Goal: Task Accomplishment & Management: Complete application form

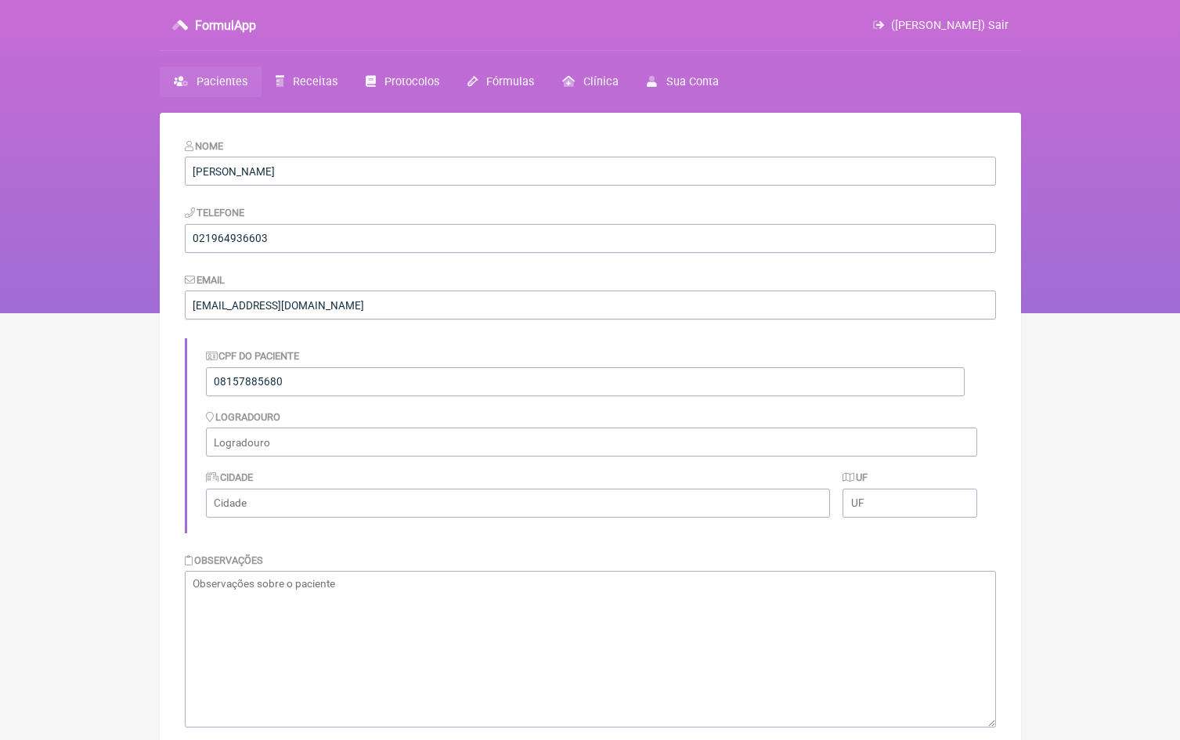
click at [228, 85] on span "Pacientes" at bounding box center [221, 81] width 51 height 13
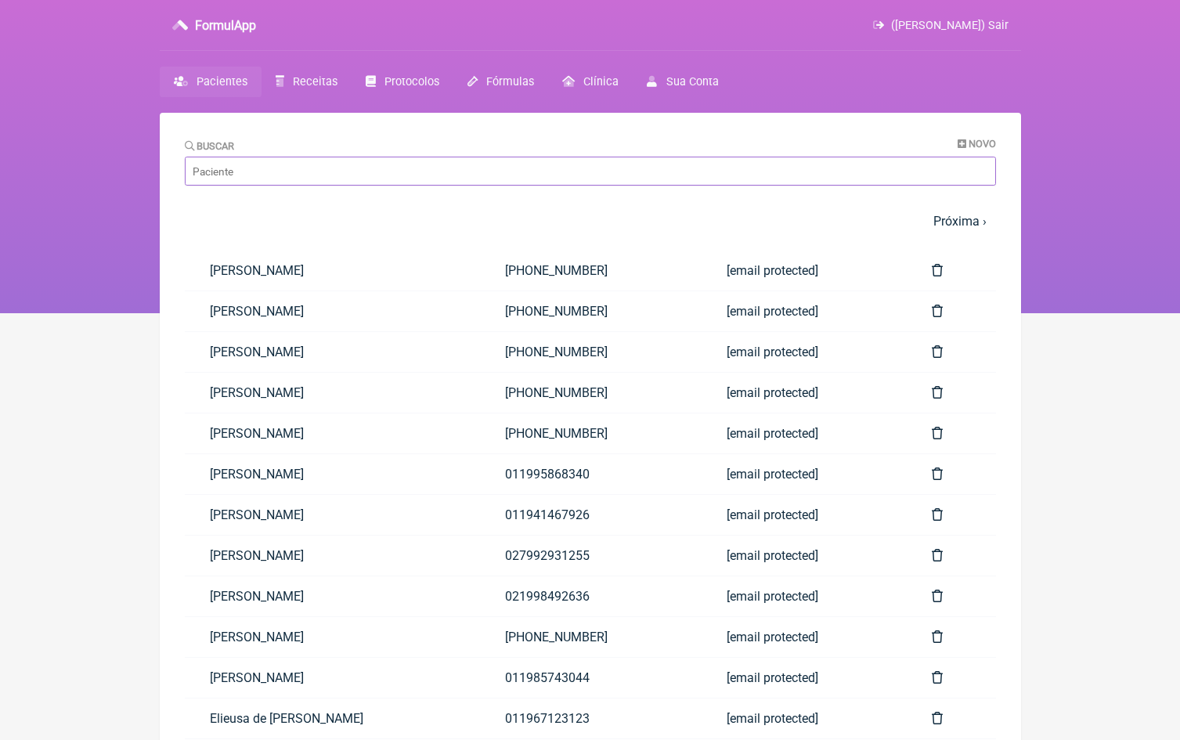
click at [294, 177] on input "Buscar" at bounding box center [590, 171] width 811 height 29
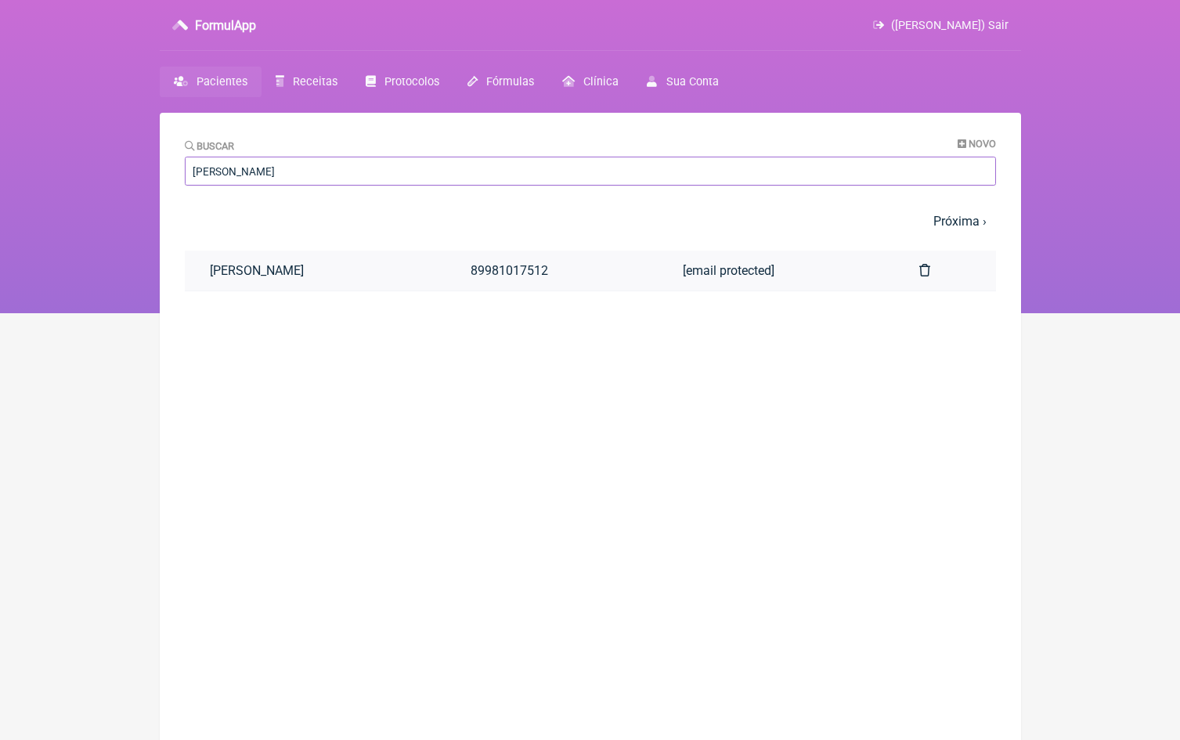
type input "Ana carolina"
click at [294, 264] on link "Ana Carolina Leite dos Santos" at bounding box center [315, 271] width 261 height 40
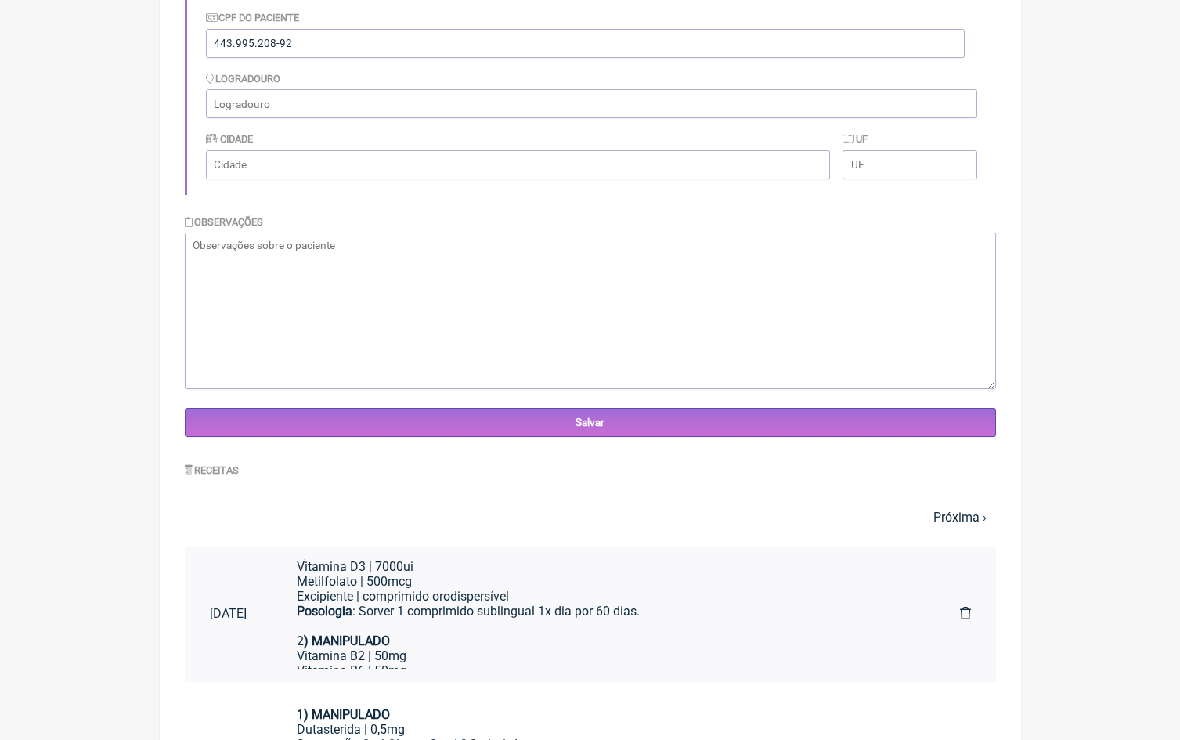
scroll to position [72, 0]
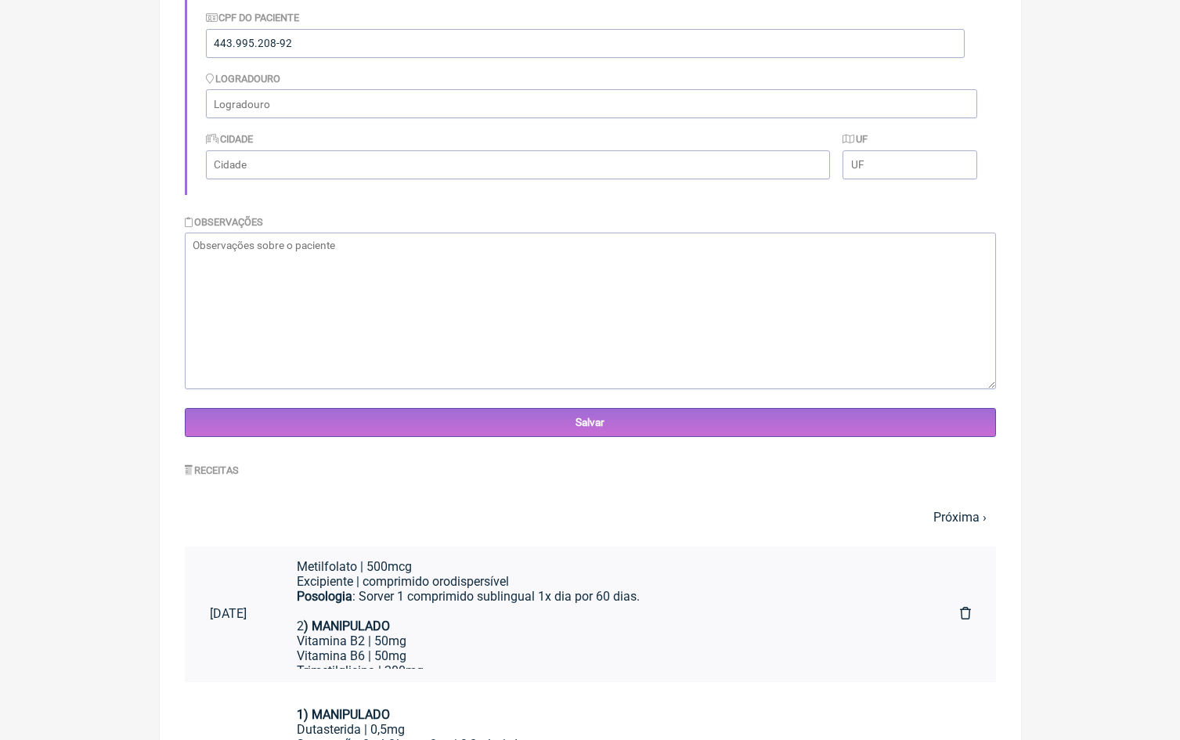
click at [423, 600] on div "Posologia : Sorver 1 comprimido sublingual 1x dia por 60 dias." at bounding box center [603, 604] width 613 height 30
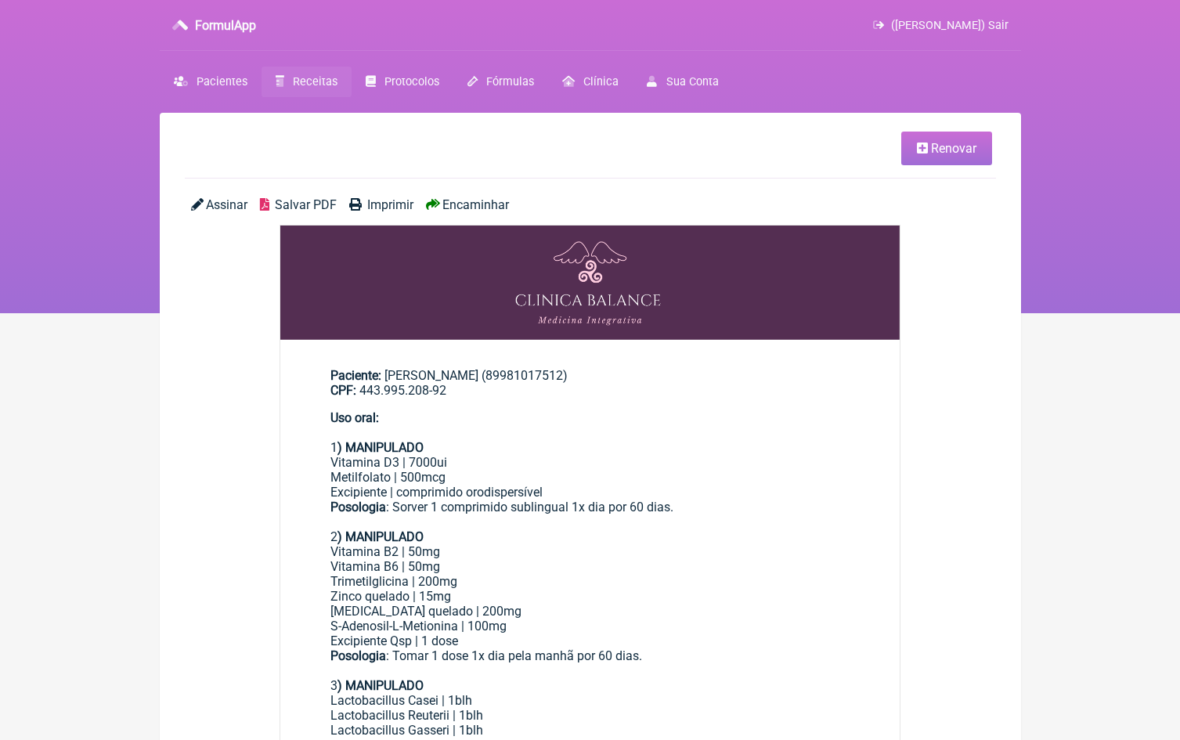
click at [970, 147] on span "Renovar" at bounding box center [953, 148] width 45 height 15
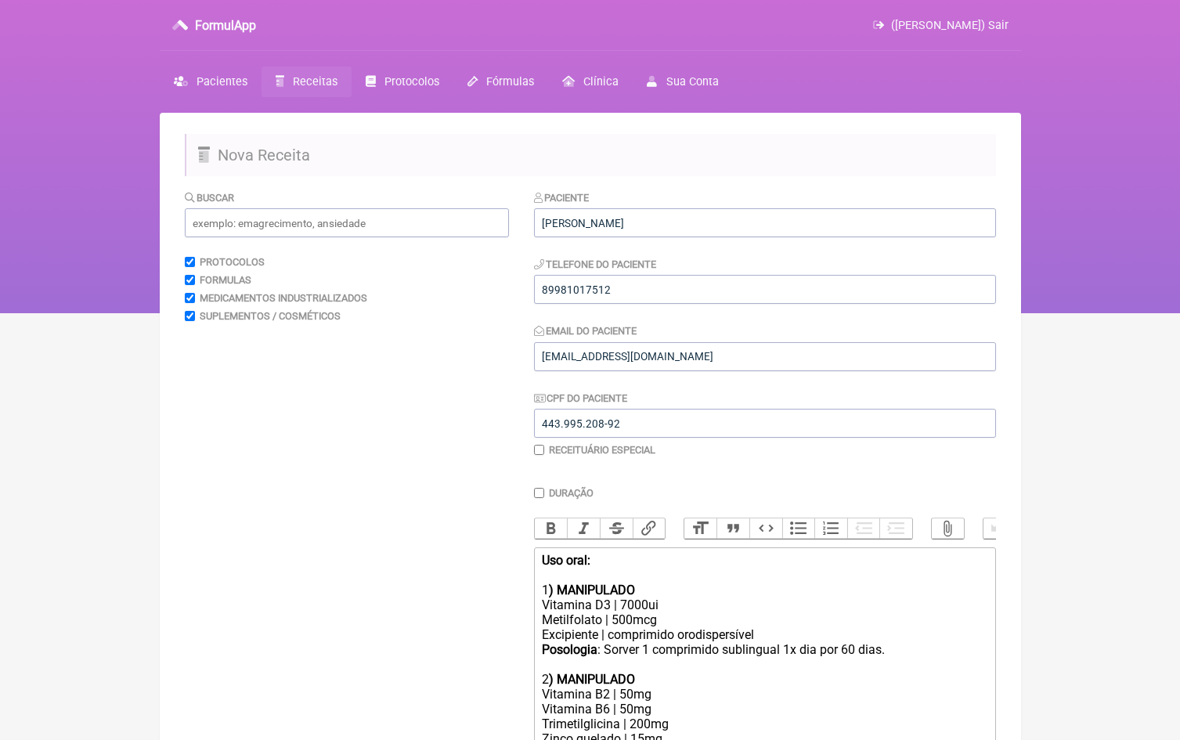
click at [649, 642] on div "Posologia : Sorver 1 comprimido sublingual 1x dia por 60 dias." at bounding box center [764, 657] width 445 height 30
type trix-editor "<lor><ipsumd>Sit amet:</consec><ad><el></sed><doe>9<tempor>) INCIDIDUNT</utlabo…"
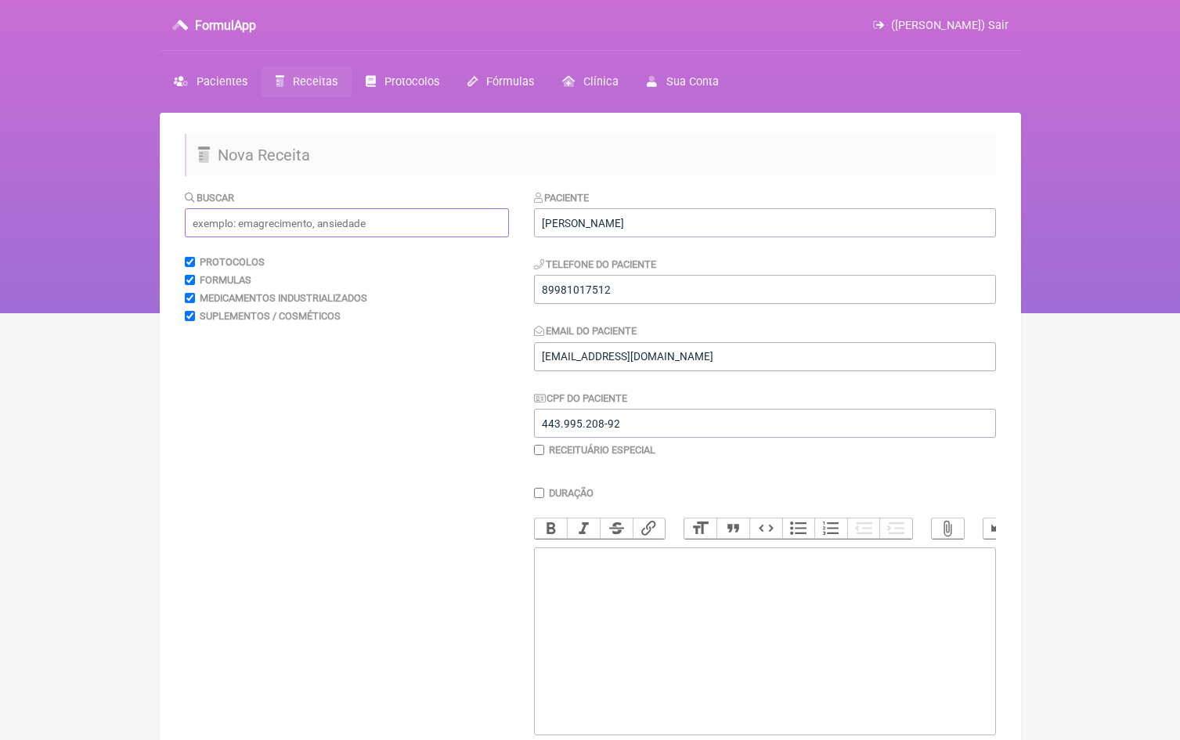
click at [377, 216] on input "text" at bounding box center [347, 222] width 324 height 29
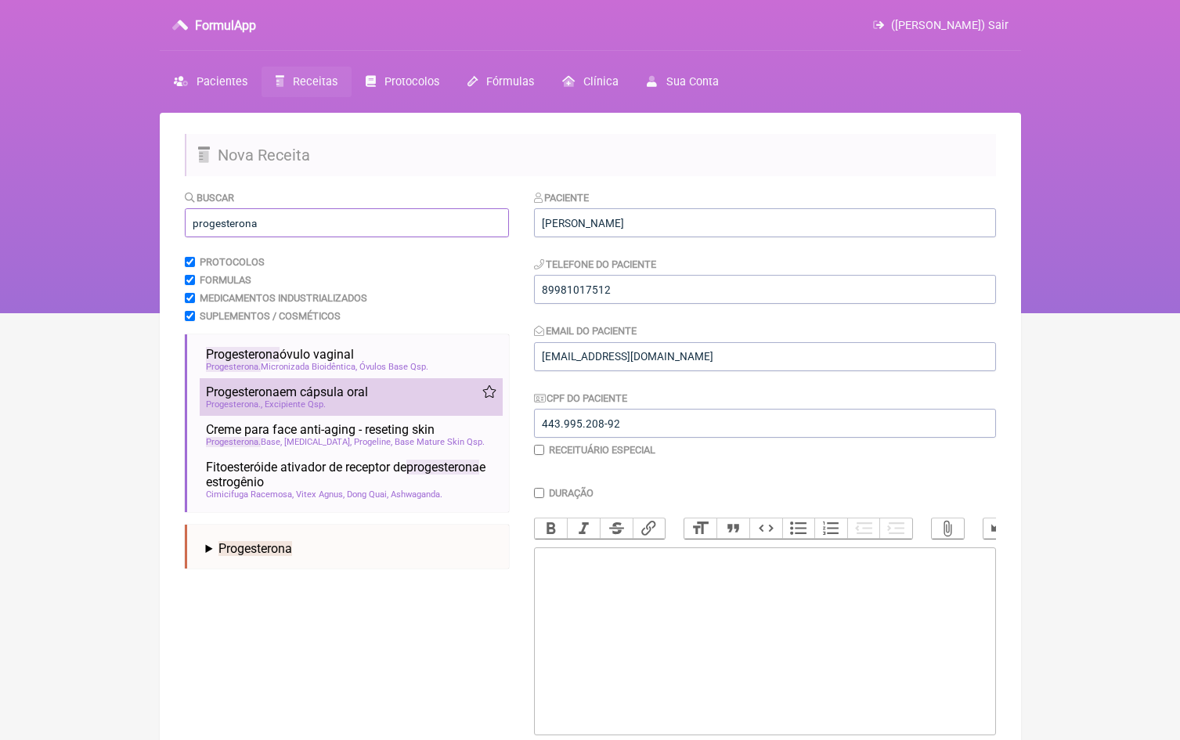
type input "progesterona"
click at [391, 400] on div "Progesterona Excipiente Qsp" at bounding box center [351, 404] width 290 height 10
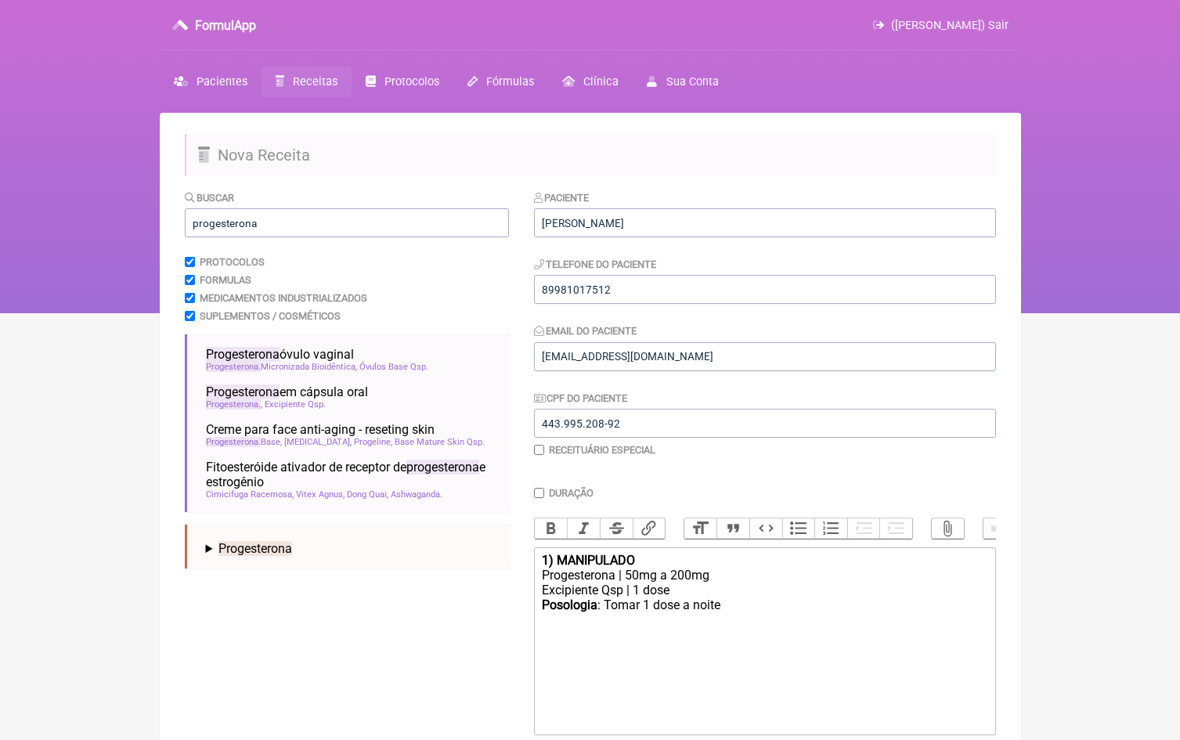
scroll to position [88, 0]
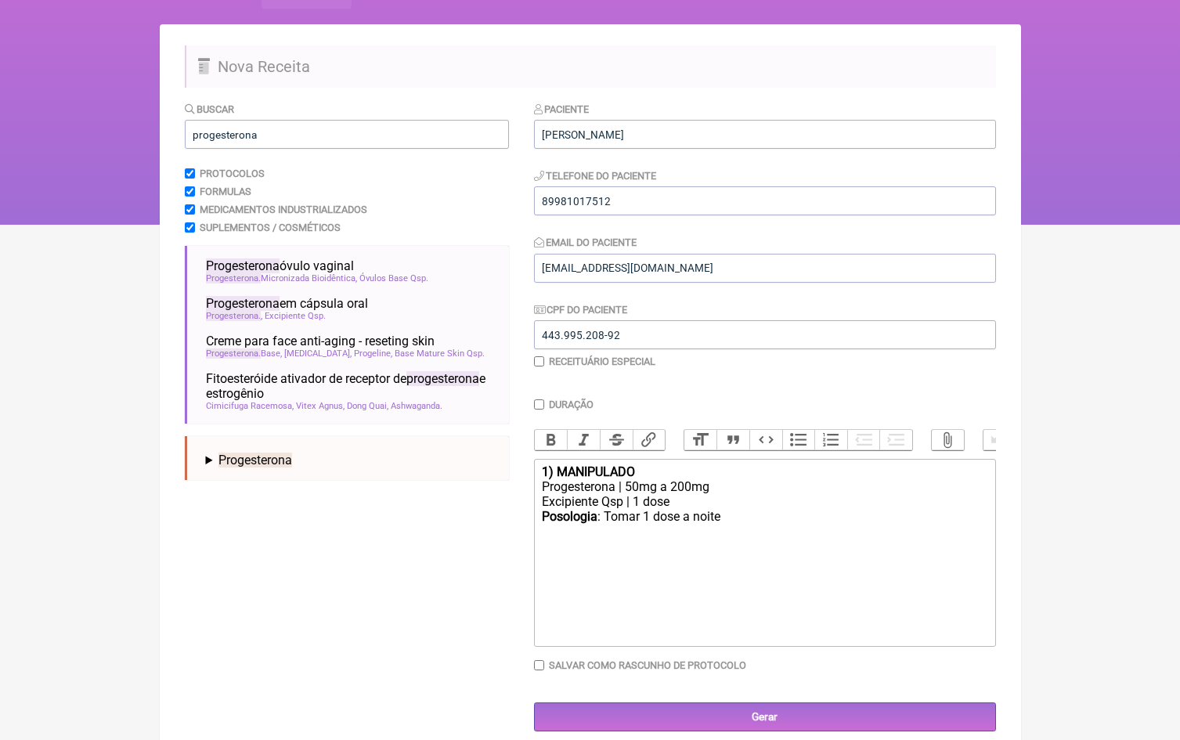
click at [636, 482] on div "Progesterona | 50mg a 200mg" at bounding box center [764, 486] width 445 height 15
drag, startPoint x: 723, startPoint y: 486, endPoint x: 661, endPoint y: 486, distance: 62.6
click at [661, 486] on div "Progesterona | 10mg a 200mg" at bounding box center [764, 486] width 445 height 15
click at [621, 481] on div "Progesterona | 20mg" at bounding box center [764, 486] width 445 height 15
click at [728, 514] on div "Posologia : Tomar 1 dose a noite ㅤ" at bounding box center [764, 524] width 445 height 31
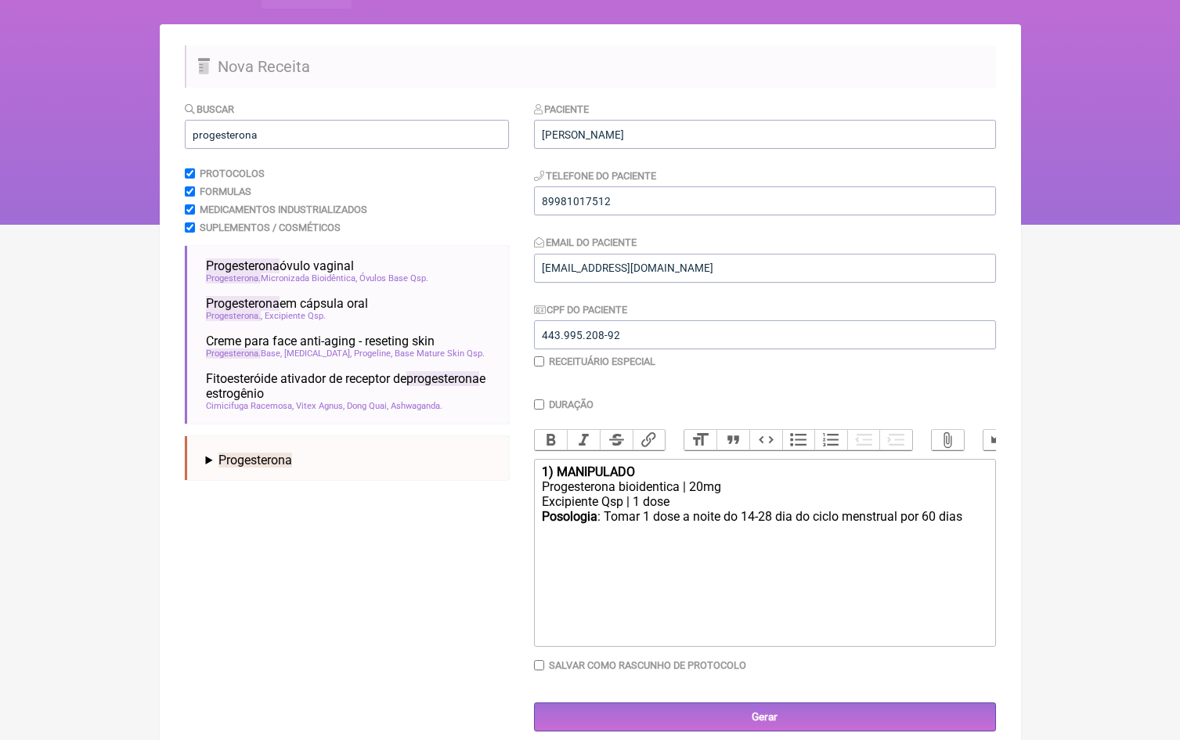
type trix-editor "<div><strong>1) MANIPULADO</strong></div><div>Progesterona bioidentica | 20mg</…"
click at [323, 127] on input "progesterona" at bounding box center [347, 134] width 324 height 29
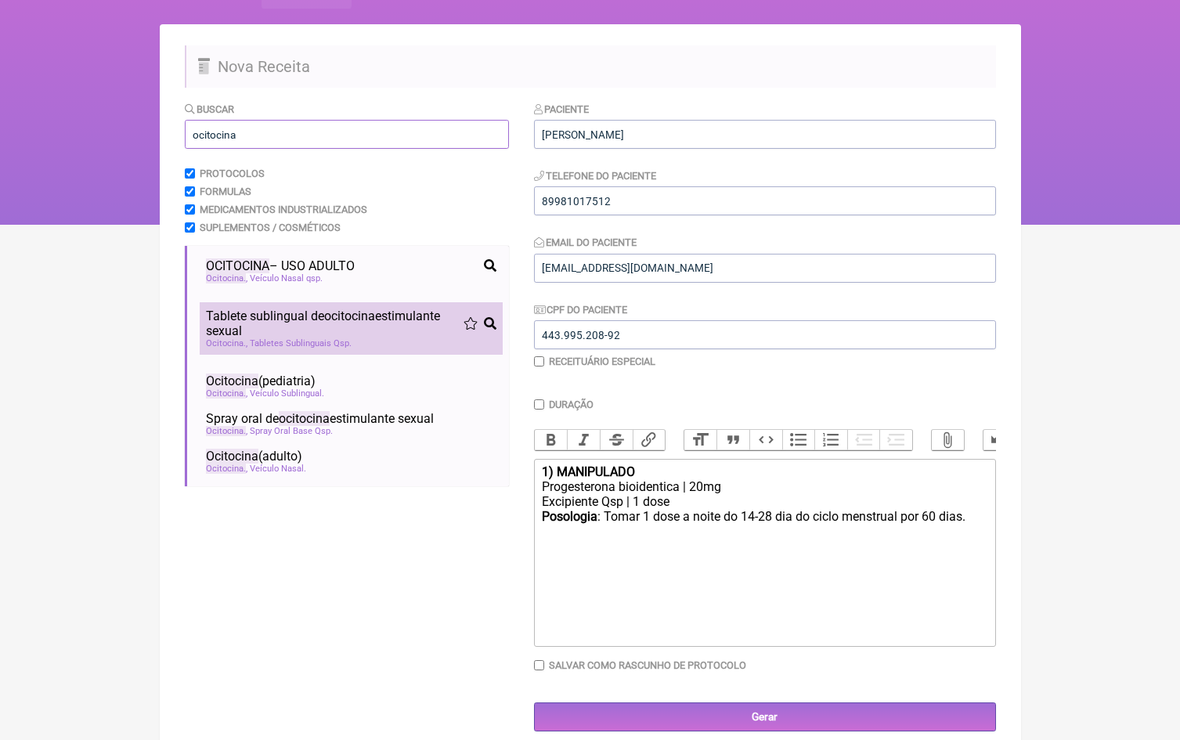
type input "ocitocina"
click at [323, 327] on span "Tablete sublingual de ocitocina estimulante sexual" at bounding box center [335, 323] width 258 height 30
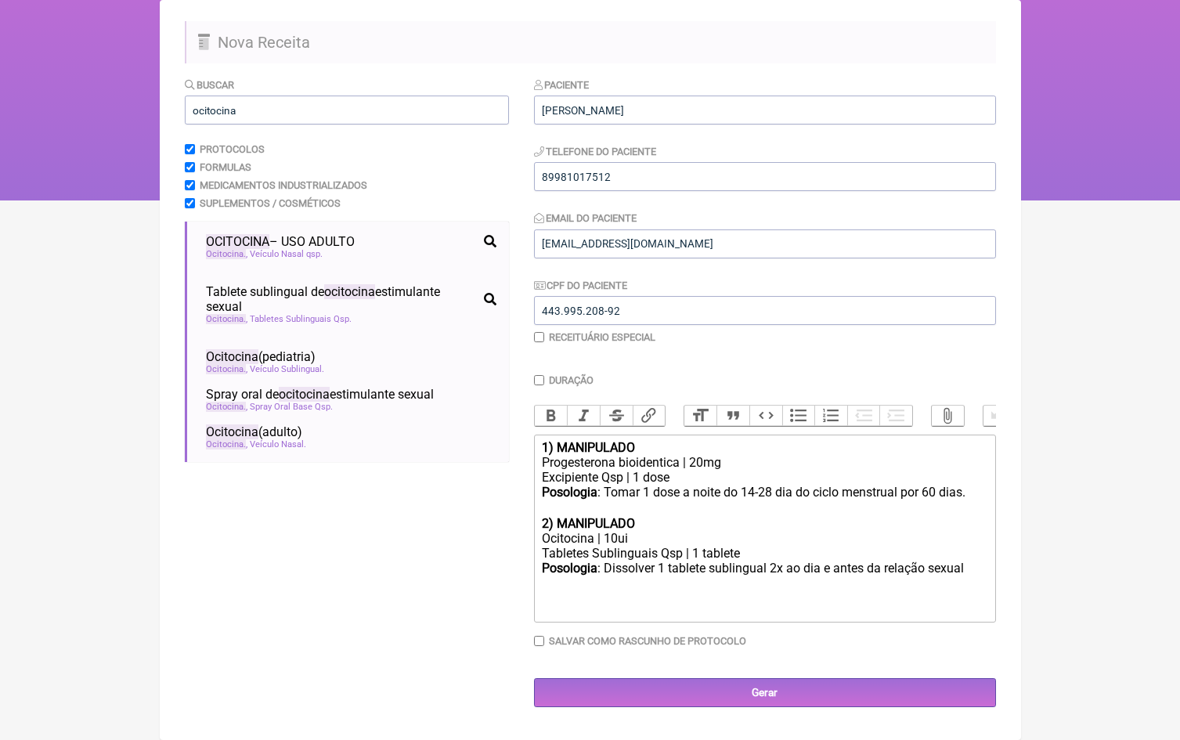
scroll to position [113, 0]
click at [972, 561] on div "Posologia : Dissolver 1 tablete sublingual 2x ao dia e antes da relação sexual ㅤ" at bounding box center [764, 576] width 445 height 31
type trix-editor "<div><strong>1) MANIPULADO</strong></div><div>Progesterona bioidentica | 20mg</…"
click at [420, 103] on input "ocitocina" at bounding box center [347, 110] width 324 height 29
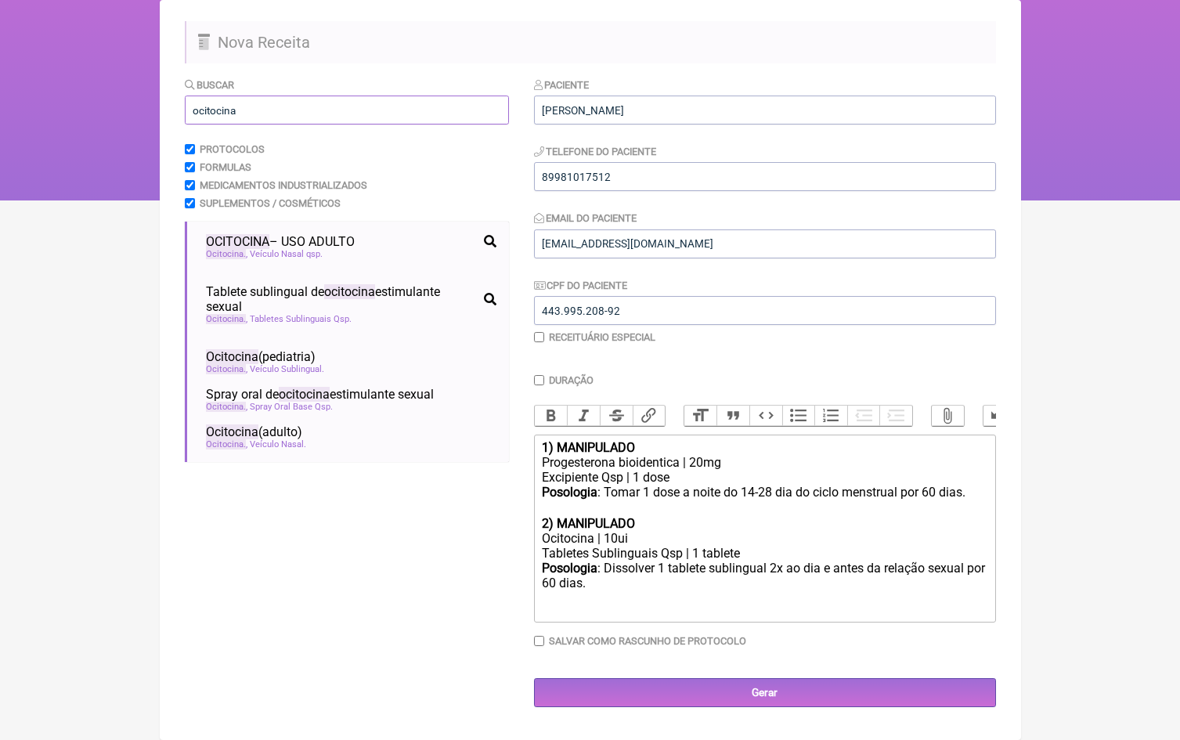
click at [420, 103] on input "ocitocina" at bounding box center [347, 110] width 324 height 29
type input "w"
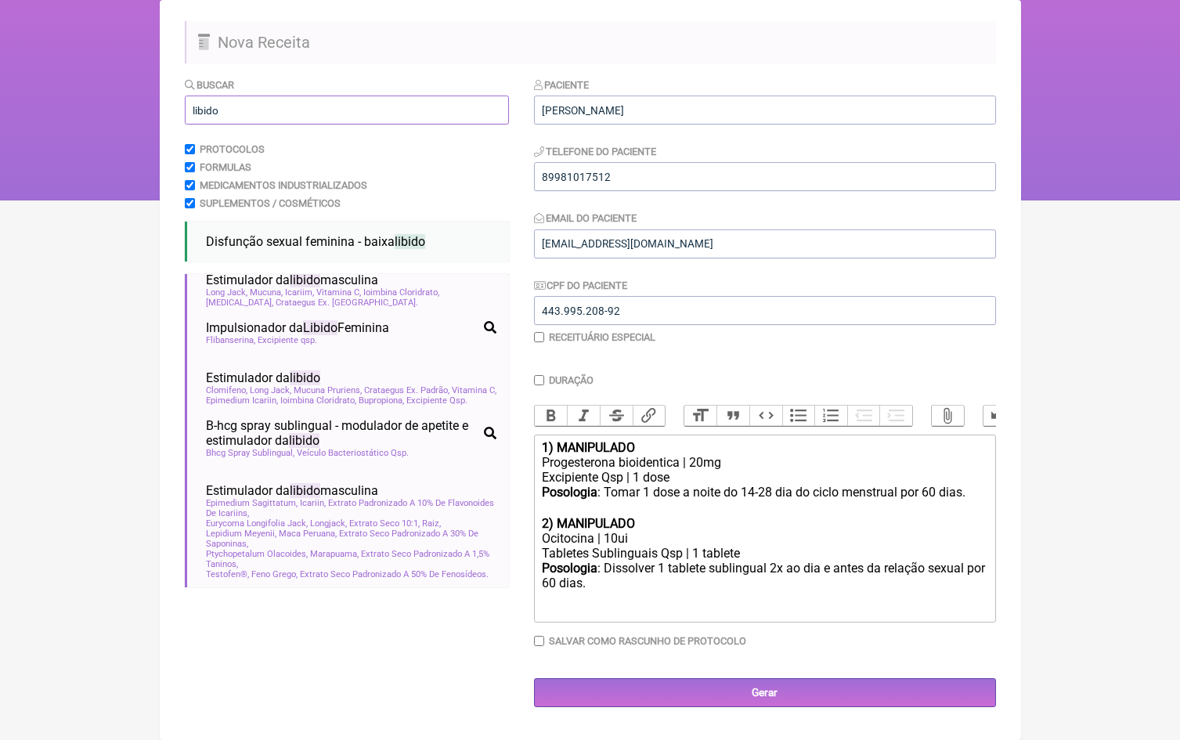
scroll to position [316, 0]
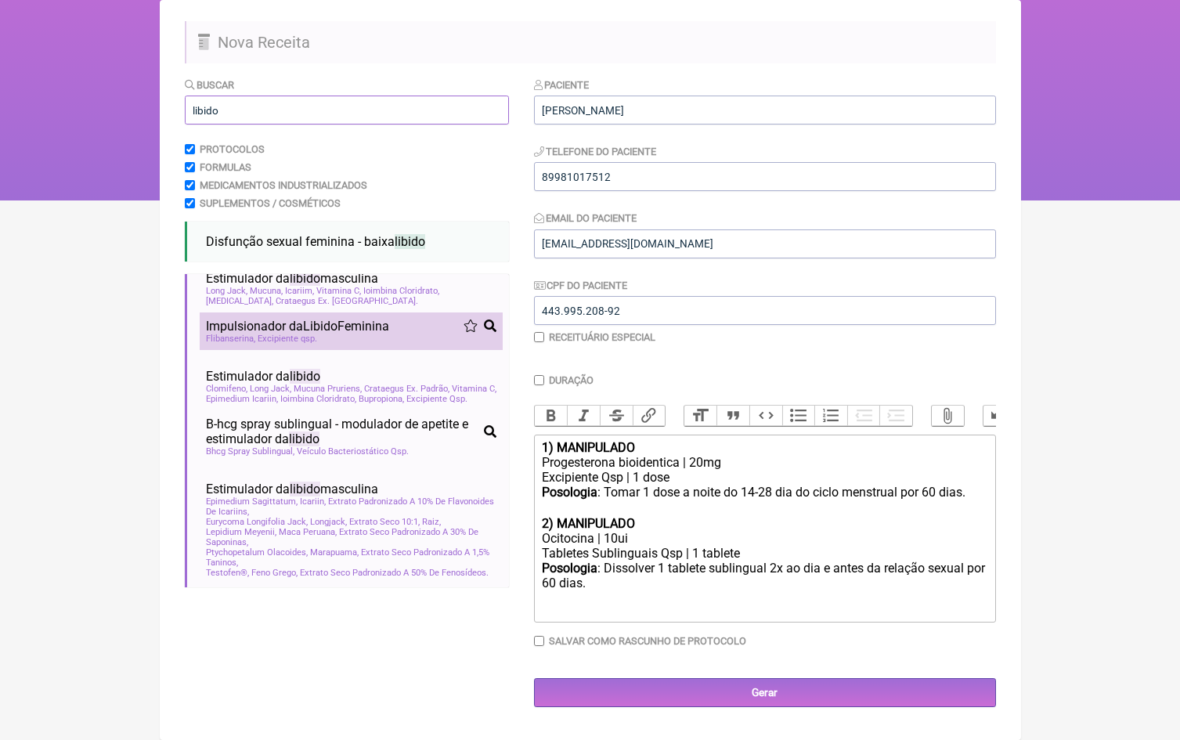
type input "libido"
click at [330, 333] on div "Flibanserina Excipiente qsp" at bounding box center [351, 338] width 290 height 10
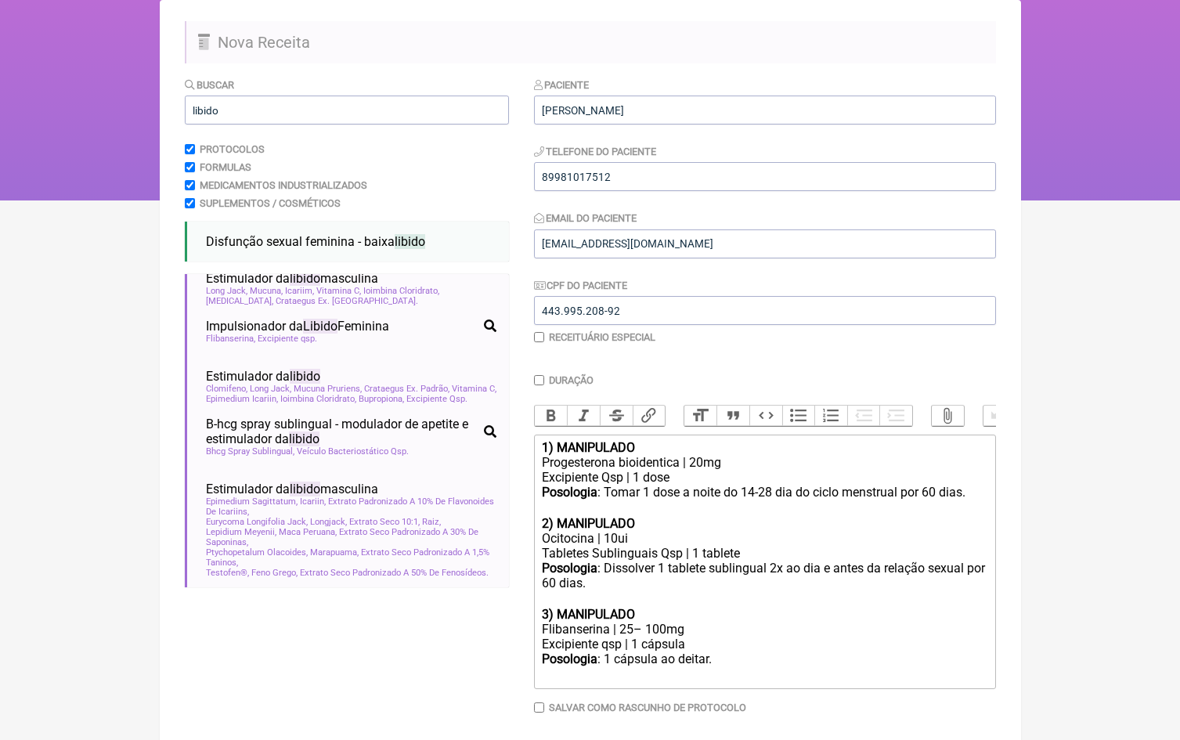
click at [664, 622] on div "Flibanserina | 25– 100mg" at bounding box center [764, 629] width 445 height 15
click at [711, 651] on div "Posologia : 1 cápsula ao deitar. ㅤ" at bounding box center [764, 666] width 445 height 31
click at [543, 445] on strong "1) MANIPULADO" at bounding box center [588, 447] width 93 height 15
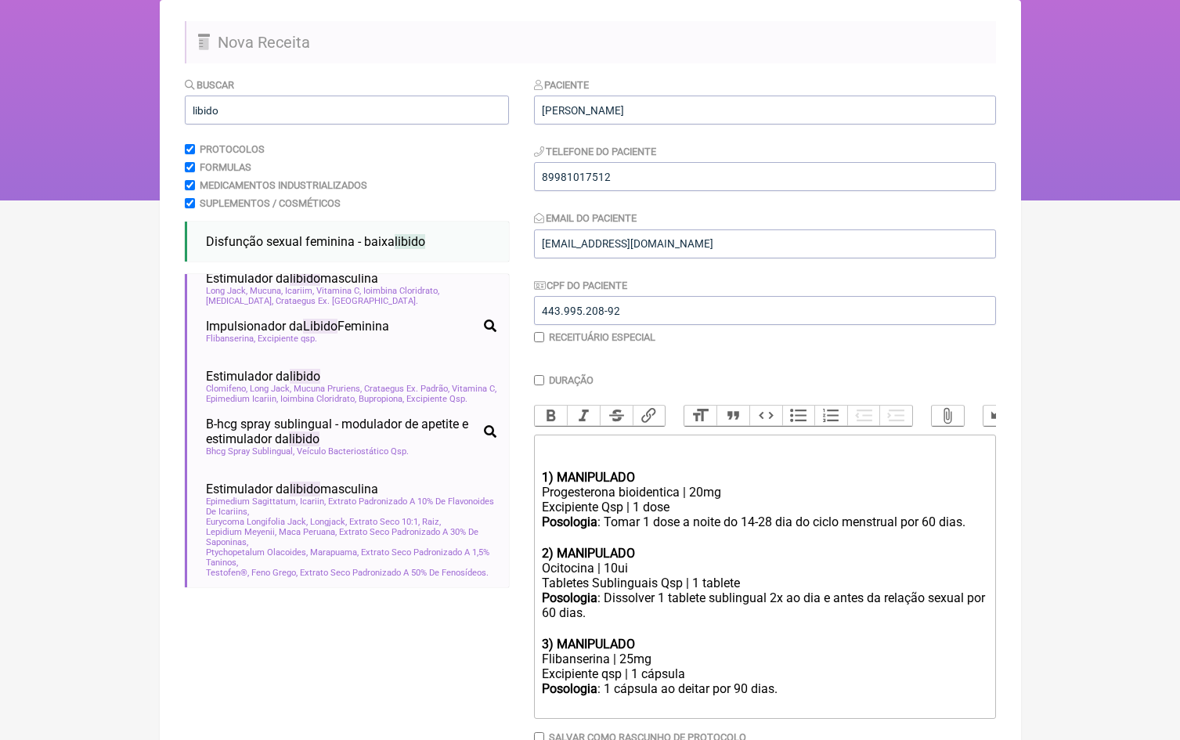
click at [564, 440] on div "1) MANIPULADO" at bounding box center [764, 462] width 445 height 45
drag, startPoint x: 678, startPoint y: 446, endPoint x: 612, endPoint y: 446, distance: 65.8
click at [612, 446] on div "Protocolo - Libido max 1) MANIPULADO" at bounding box center [764, 462] width 445 height 45
click at [627, 448] on div "Protocolo - Libido max 1) MANIPULADO" at bounding box center [764, 462] width 445 height 45
click at [641, 448] on div "Protocolo - Libido max 1) MANIPULADO" at bounding box center [764, 462] width 445 height 45
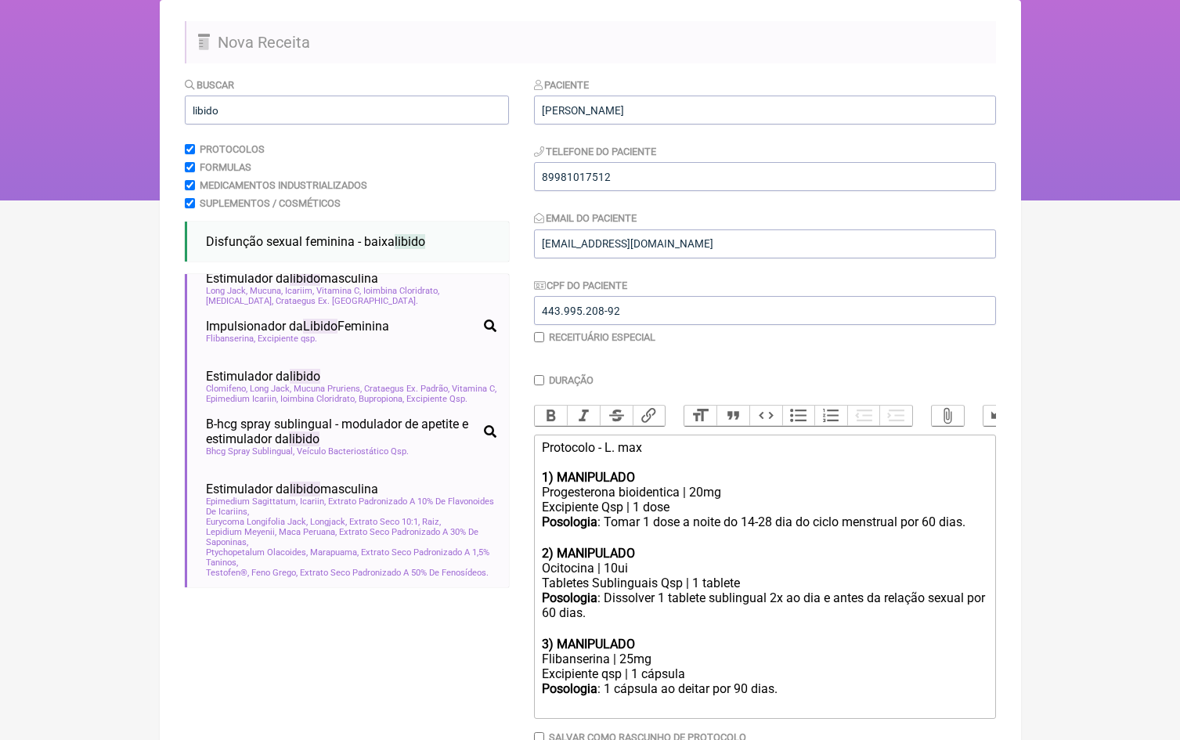
click at [722, 448] on div "Protocolo - L. max 1) MANIPULADO" at bounding box center [764, 462] width 445 height 45
click at [630, 449] on div "Protocolo - L. max 1) MANIPULADO" at bounding box center [764, 462] width 445 height 45
type trix-editor "<div>Protocolo - L. Max<br><br><strong>1) MANIPULADO</strong></div><div>Progest…"
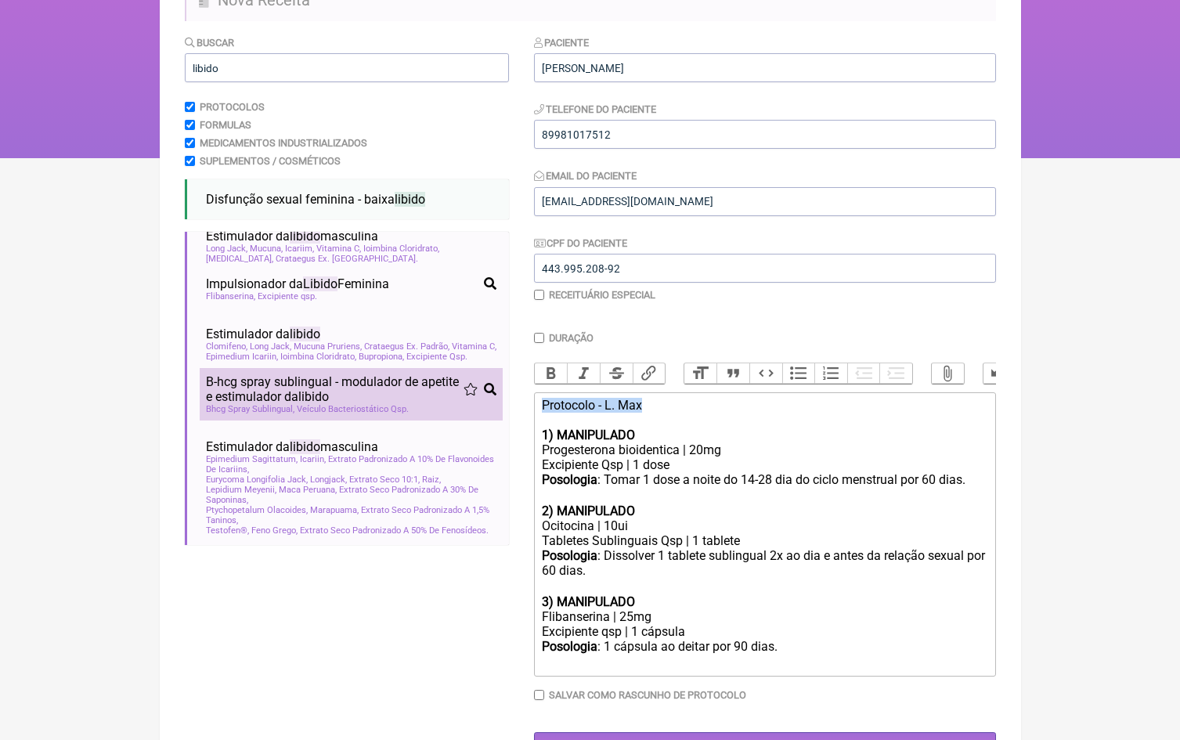
drag, startPoint x: 663, startPoint y: 406, endPoint x: 491, endPoint y: 402, distance: 172.3
click at [491, 402] on form "Buscar libido Protocolos Formulas Medicamentos Industrializados Suplementos / C…" at bounding box center [590, 397] width 811 height 726
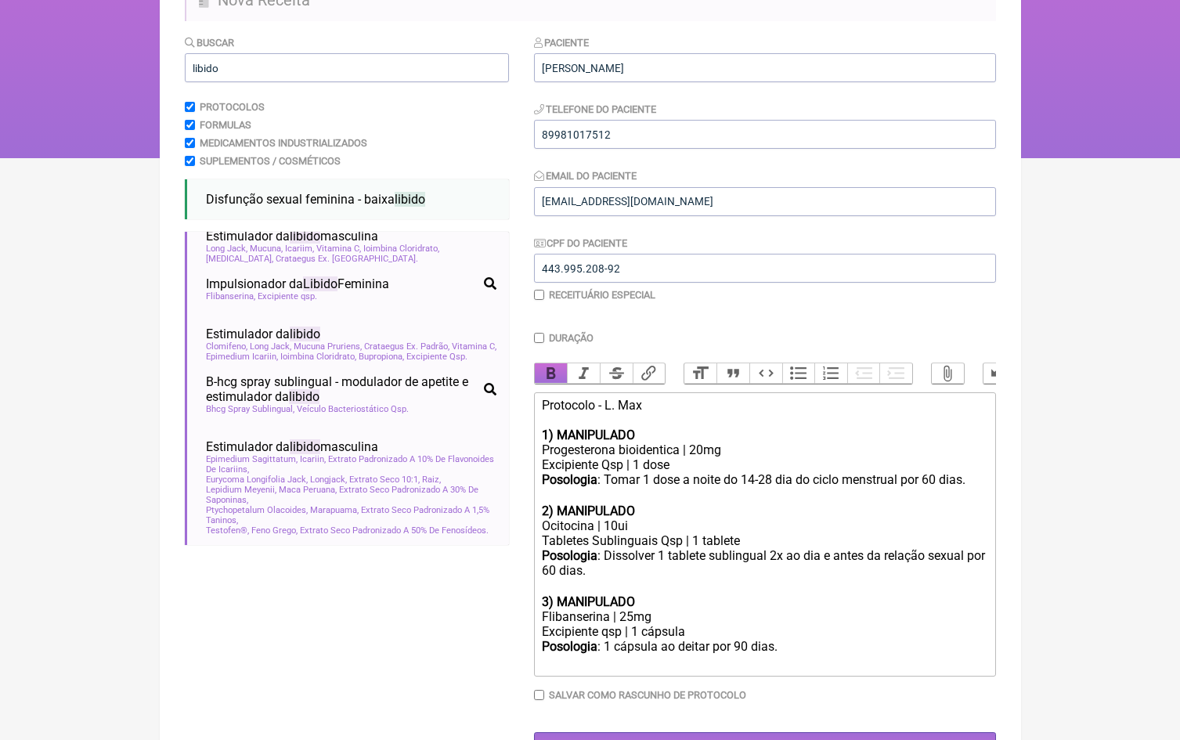
click at [546, 372] on button "Bold" at bounding box center [551, 373] width 33 height 20
click at [662, 518] on div "Ocitocina | 10ui" at bounding box center [764, 525] width 445 height 15
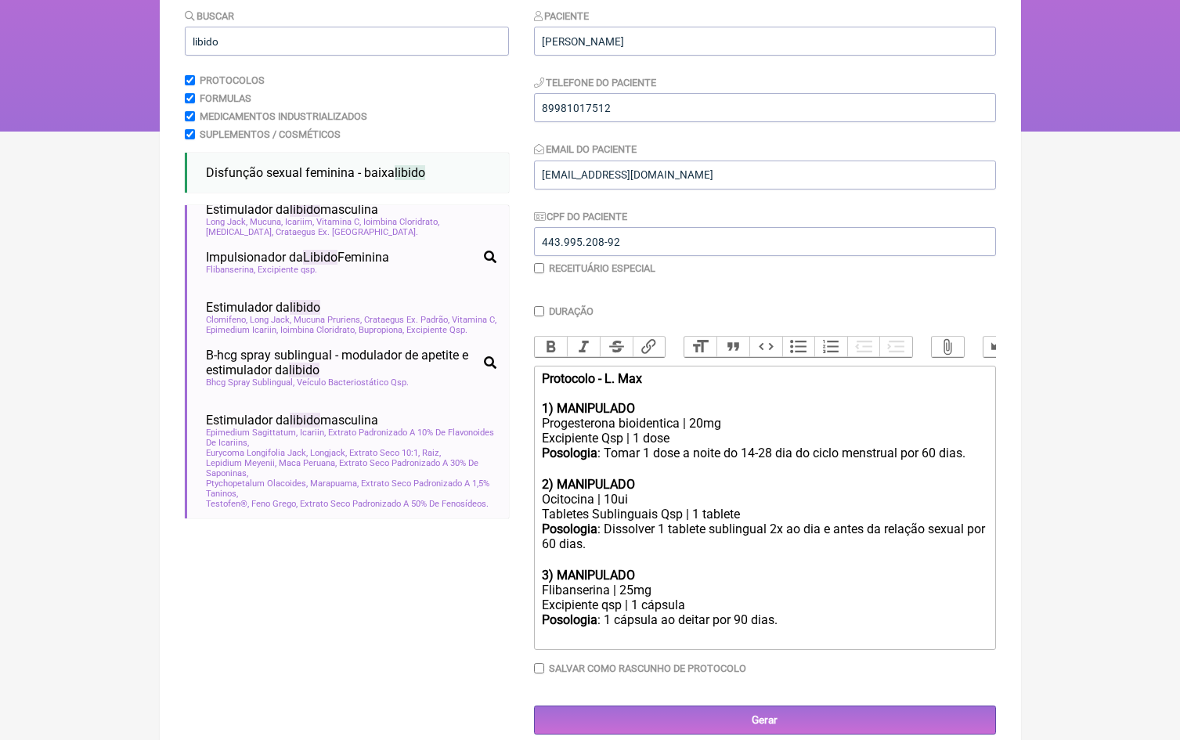
scroll to position [181, 0]
click at [809, 706] on input "Gerar" at bounding box center [765, 720] width 462 height 29
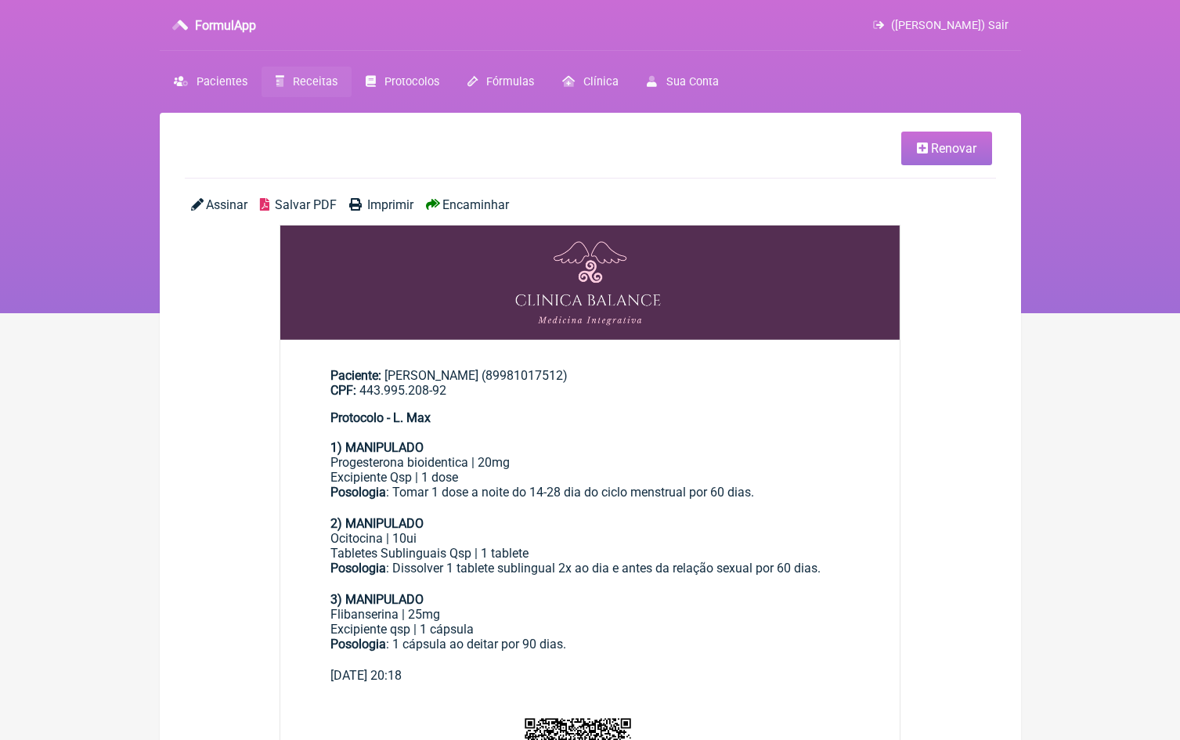
click at [499, 205] on span "Encaminhar" at bounding box center [475, 204] width 67 height 15
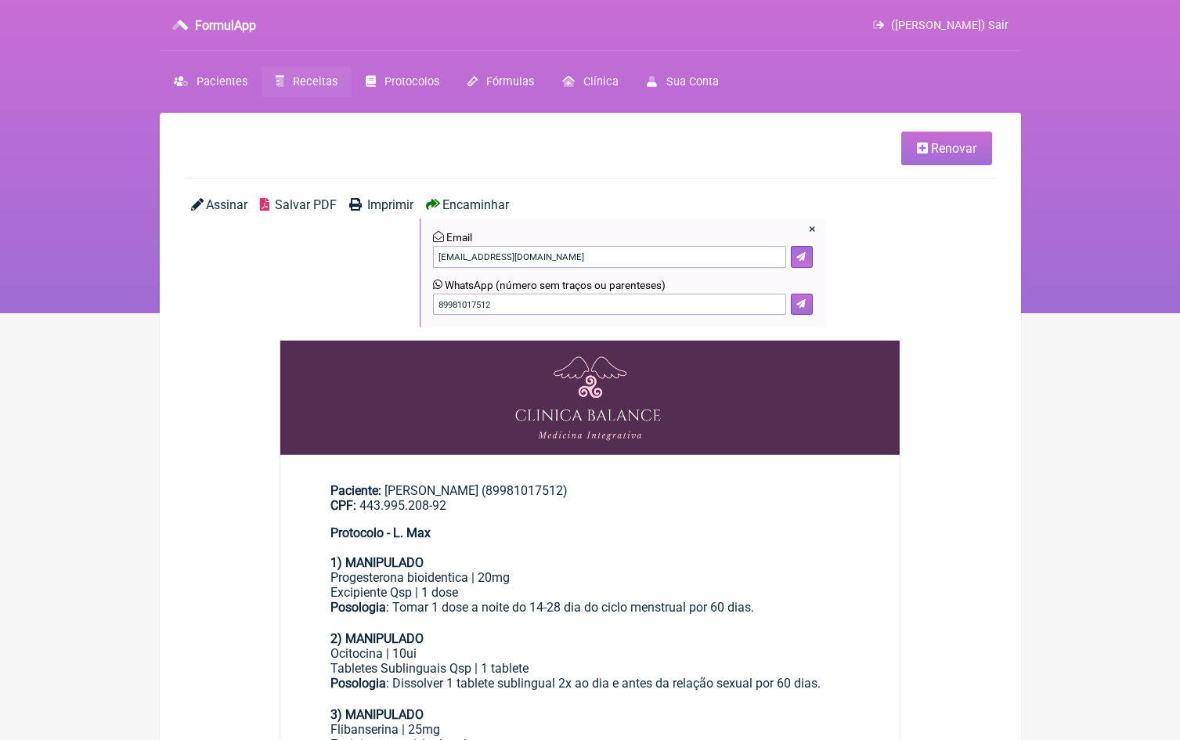
click at [802, 299] on icon at bounding box center [800, 303] width 9 height 9
